Goal: Navigation & Orientation: Find specific page/section

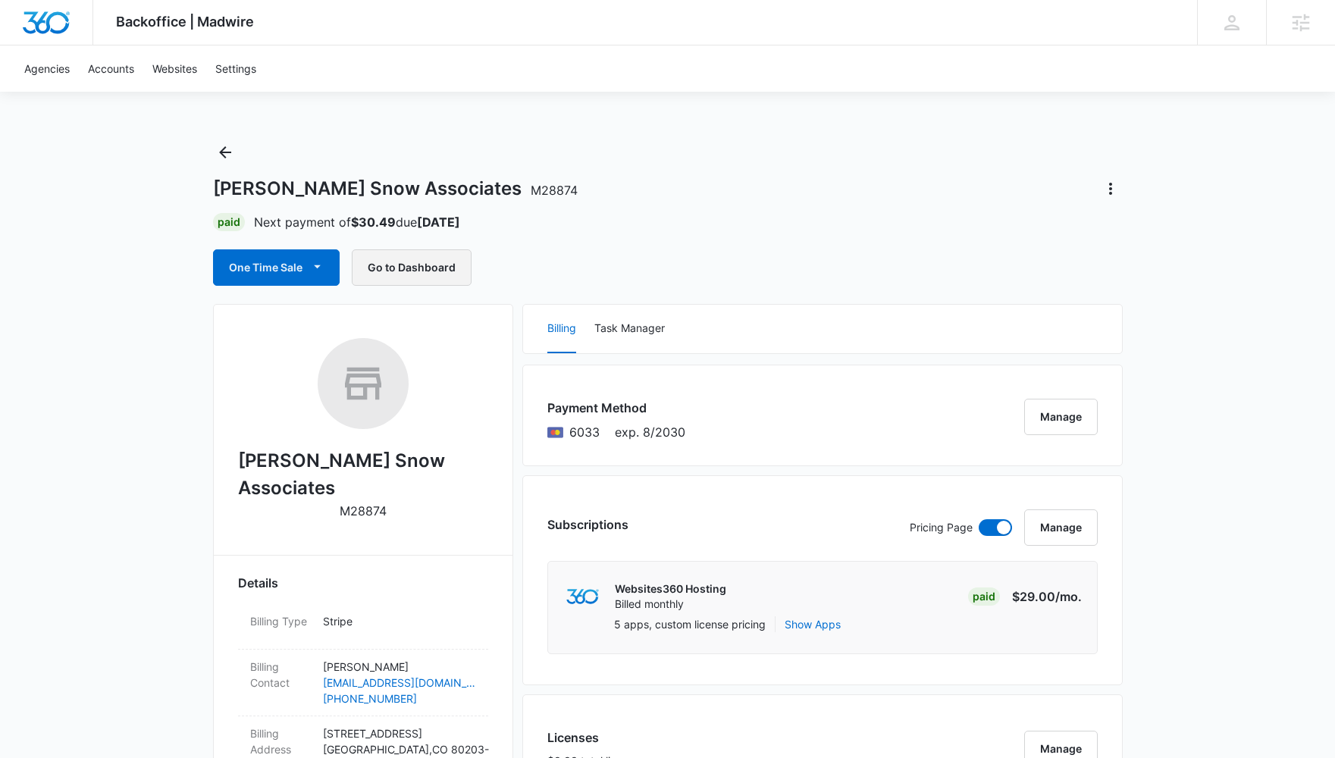
click at [425, 267] on button "Go to Dashboard" at bounding box center [412, 267] width 120 height 36
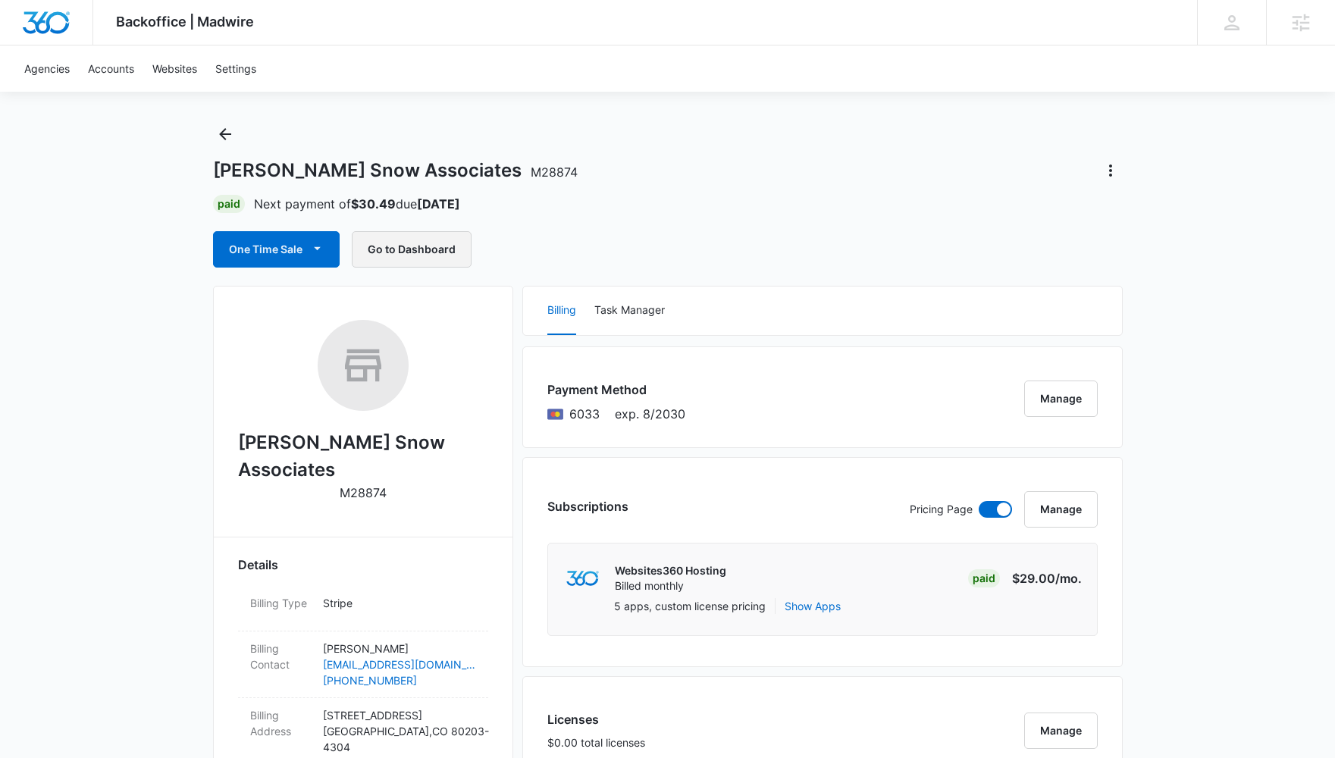
scroll to position [27, 0]
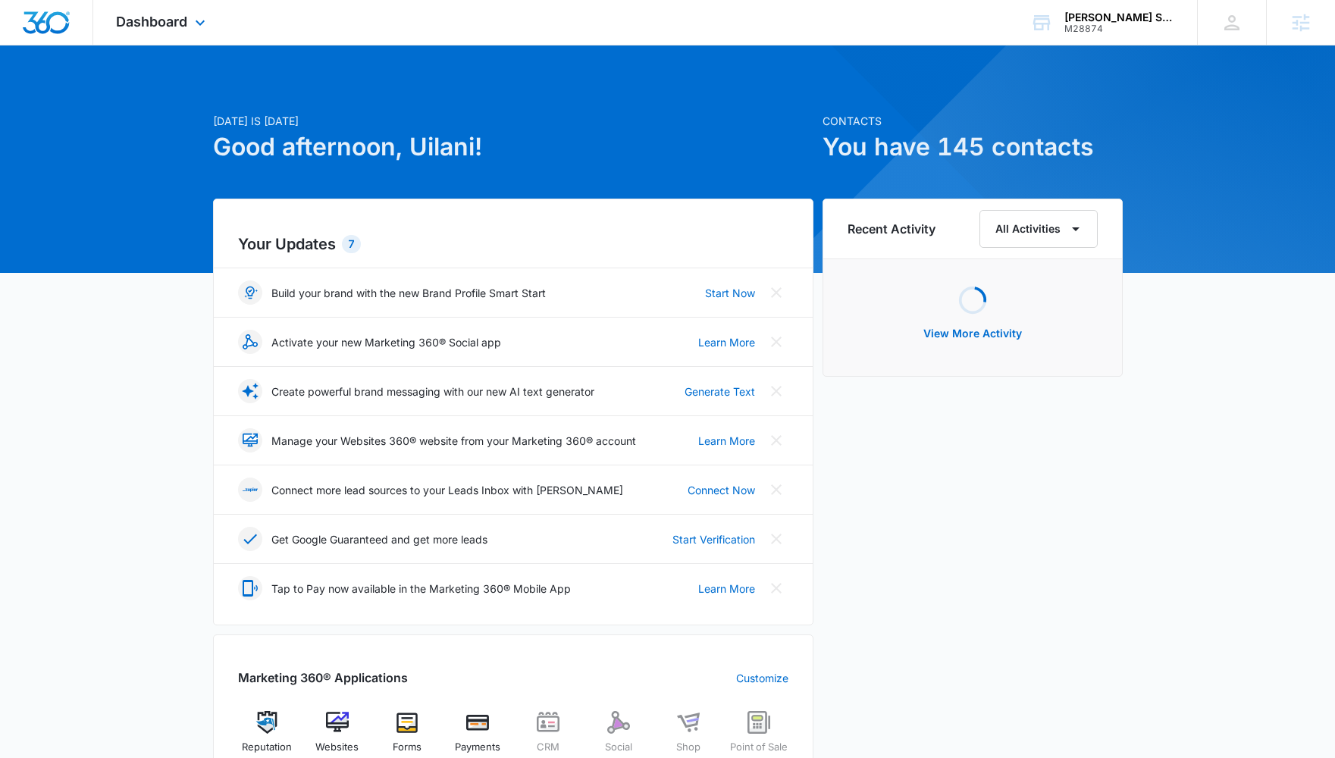
click at [149, 5] on div "Dashboard Apps Reputation Websites Forms CRM Social Shop Payments POS Content A…" at bounding box center [162, 22] width 139 height 45
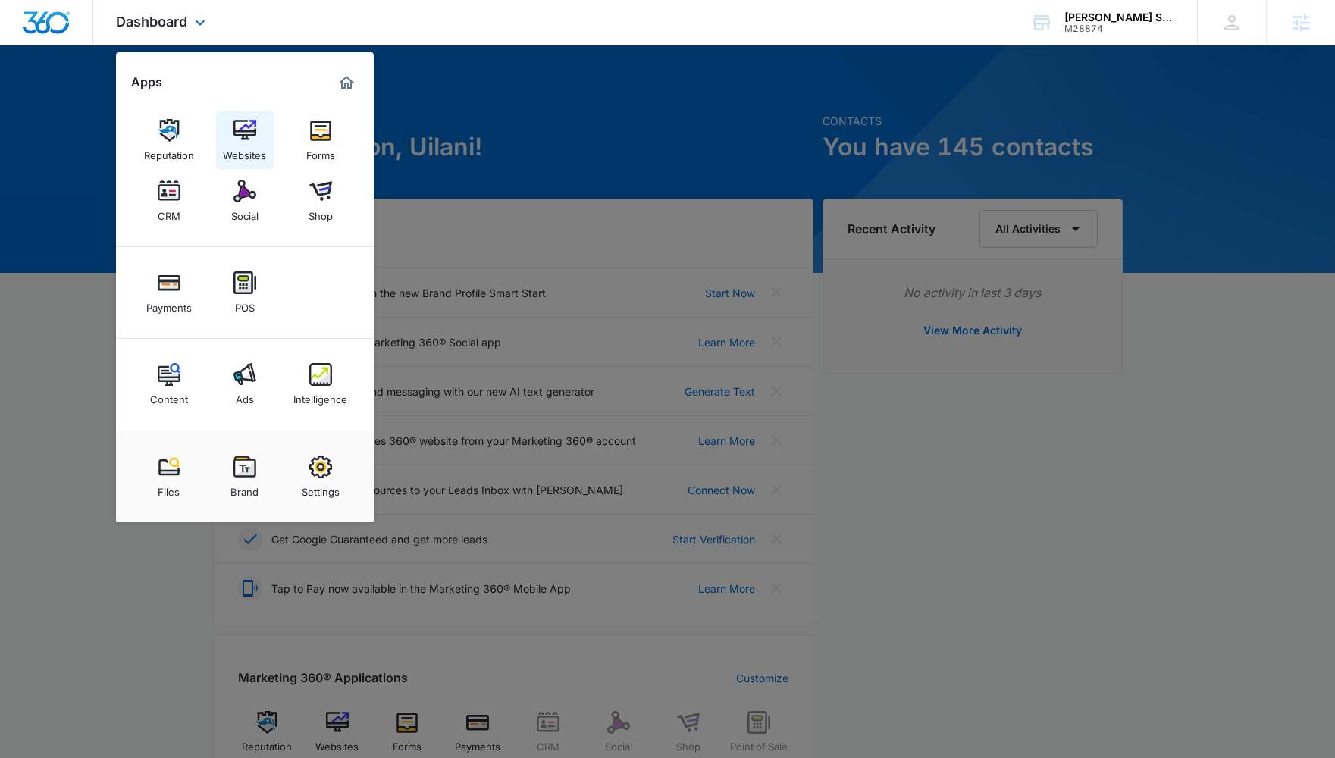
click at [239, 133] on img at bounding box center [245, 130] width 23 height 23
